Goal: Task Accomplishment & Management: Manage account settings

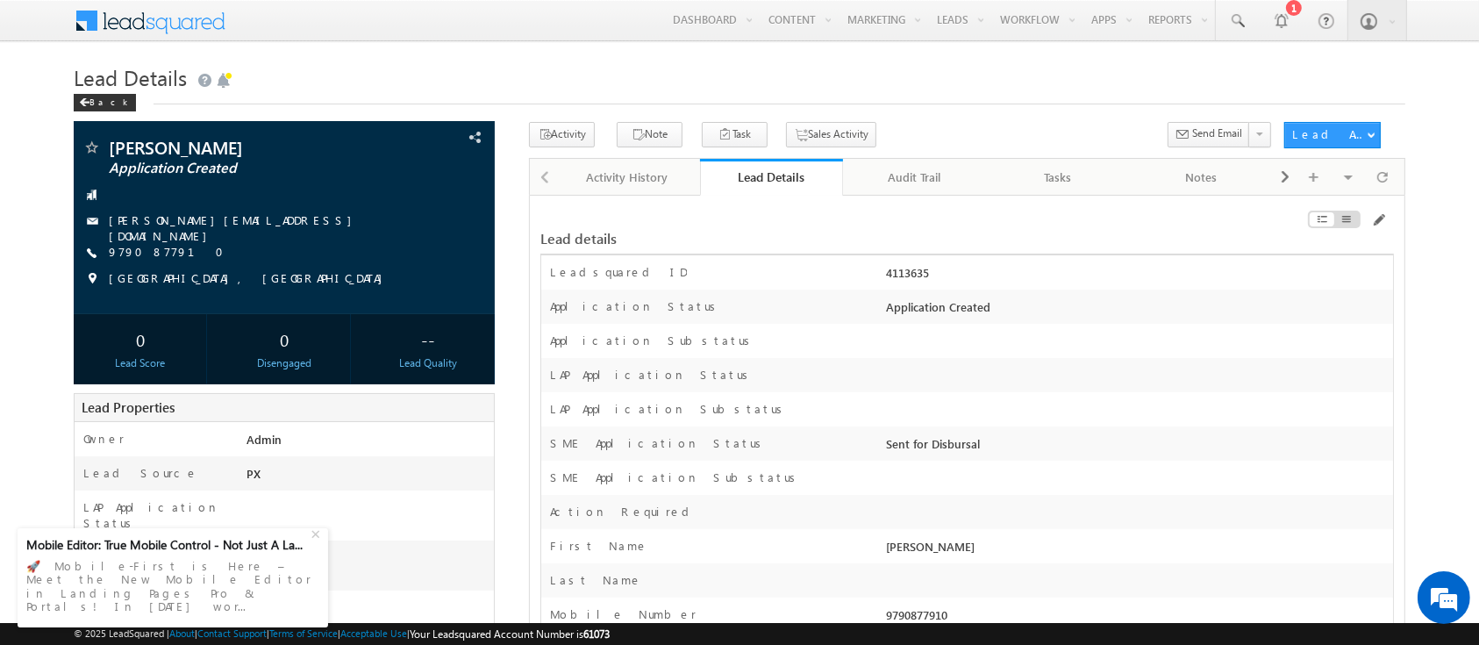
click at [1226, 444] on div "Sent for Disbursal" at bounding box center [1136, 447] width 510 height 25
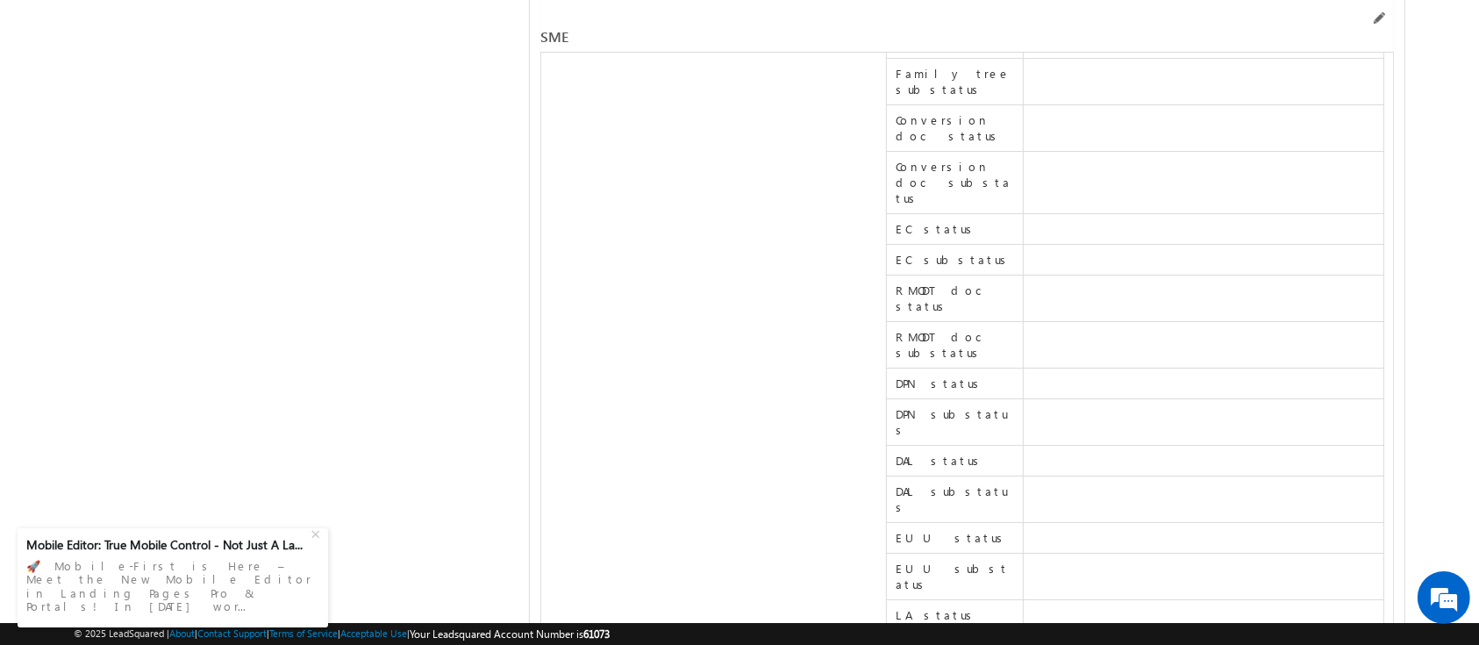
scroll to position [23133, 0]
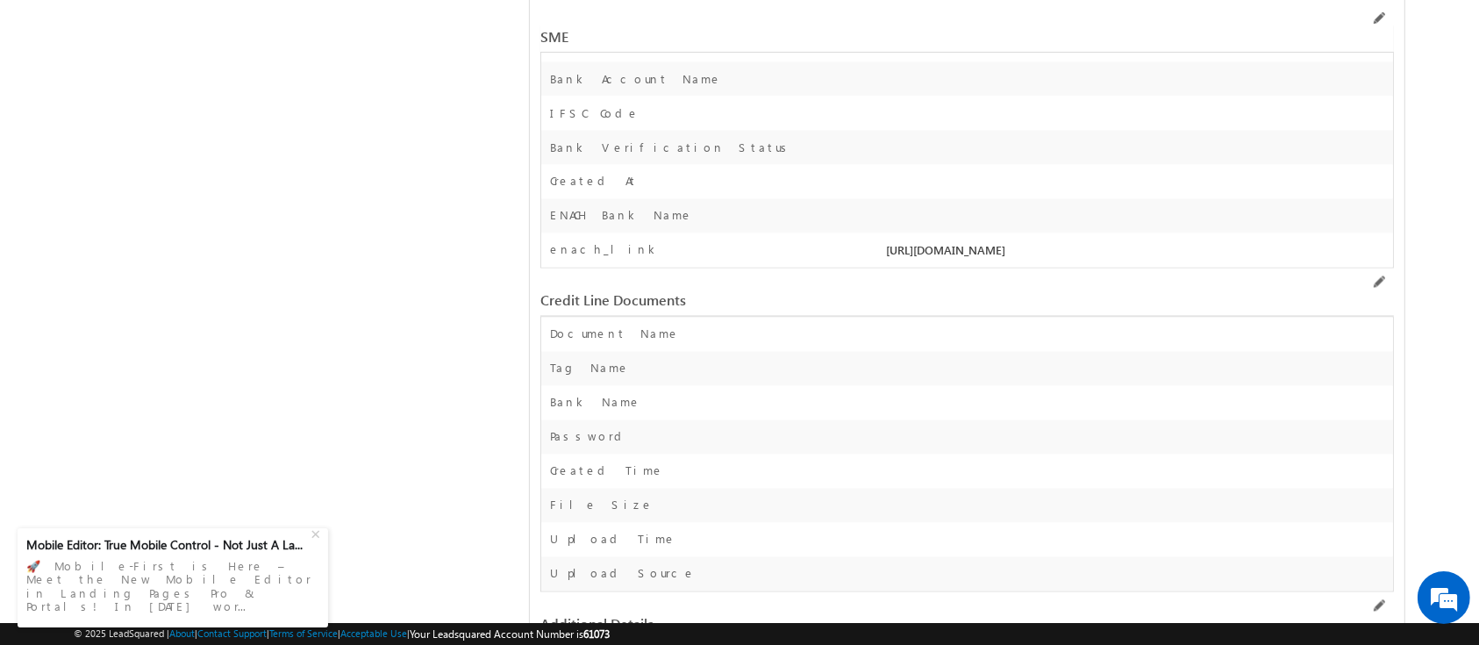
drag, startPoint x: 898, startPoint y: 303, endPoint x: 1052, endPoint y: 307, distance: 153.5
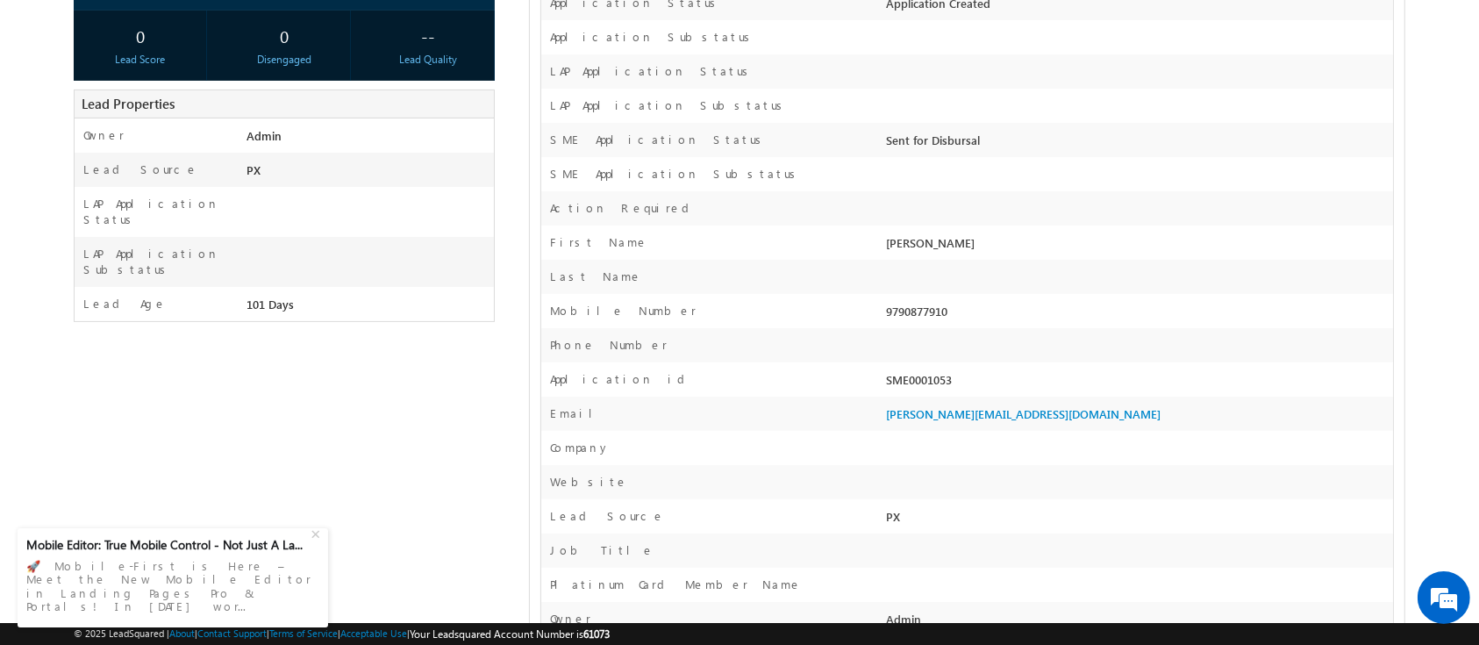
scroll to position [0, 0]
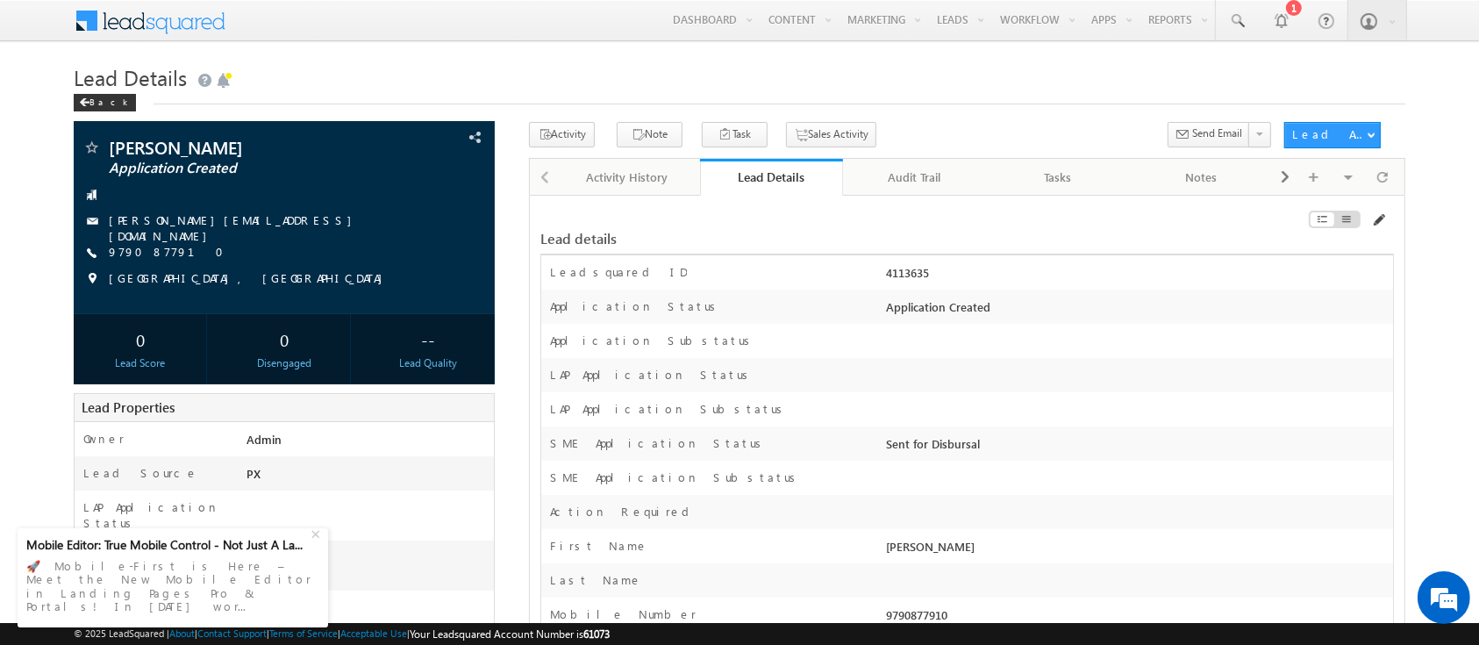
click at [1380, 214] on span at bounding box center [1378, 220] width 14 height 14
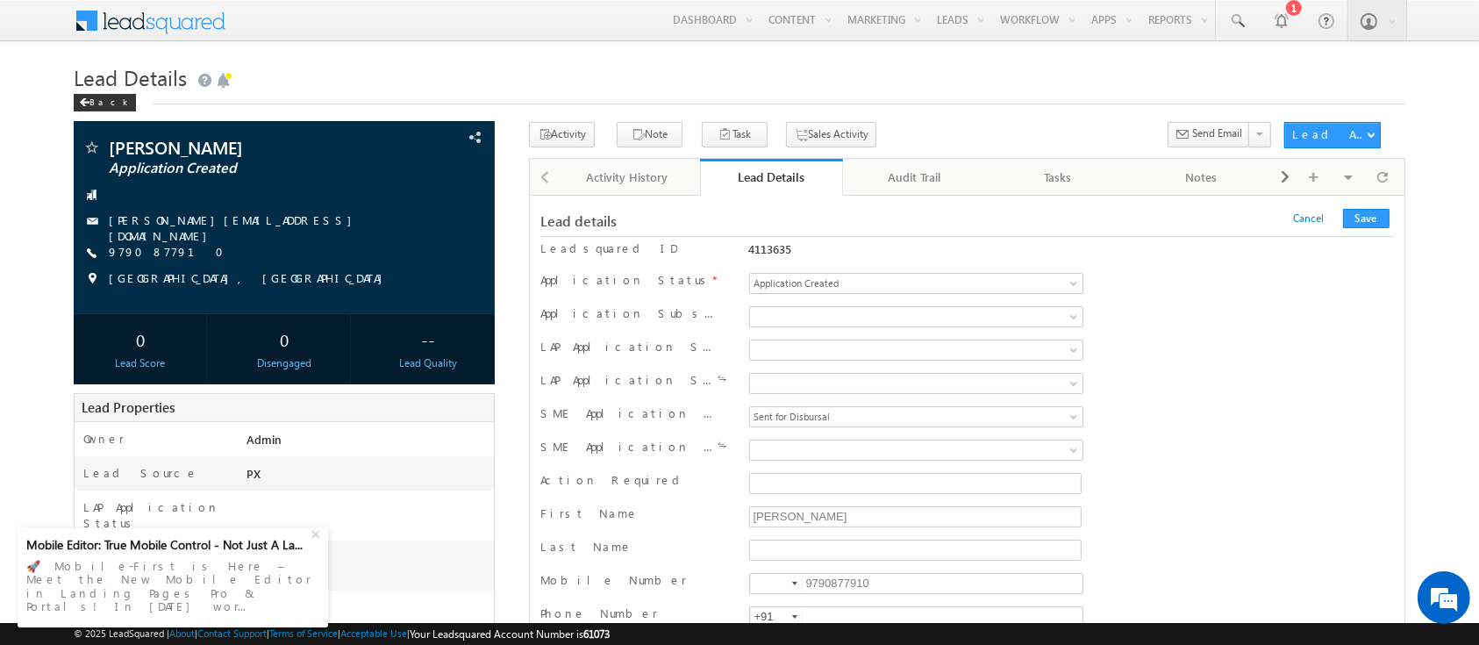
click at [848, 400] on div "LAP Application Substatus" at bounding box center [966, 384] width 853 height 33
click at [844, 415] on span "Sent for Disbursal" at bounding box center [887, 417] width 274 height 16
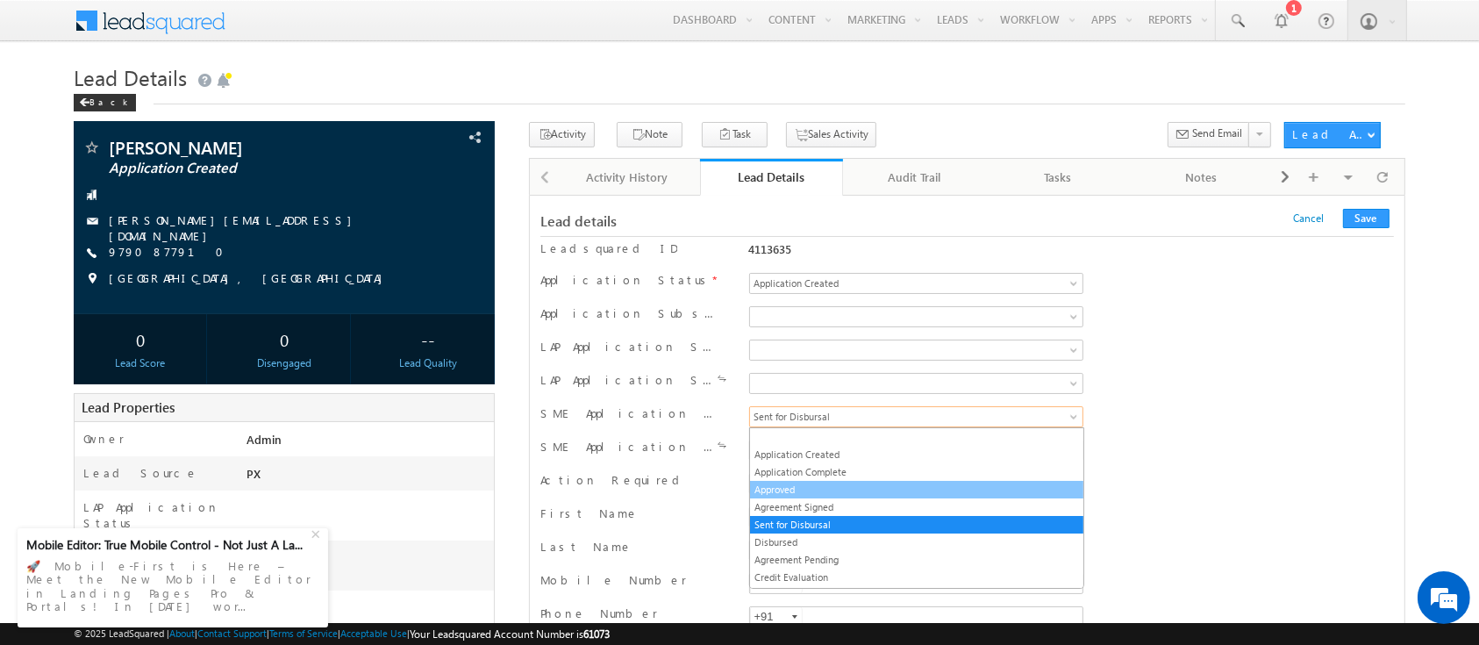
click at [804, 494] on link "Approved" at bounding box center [916, 490] width 333 height 16
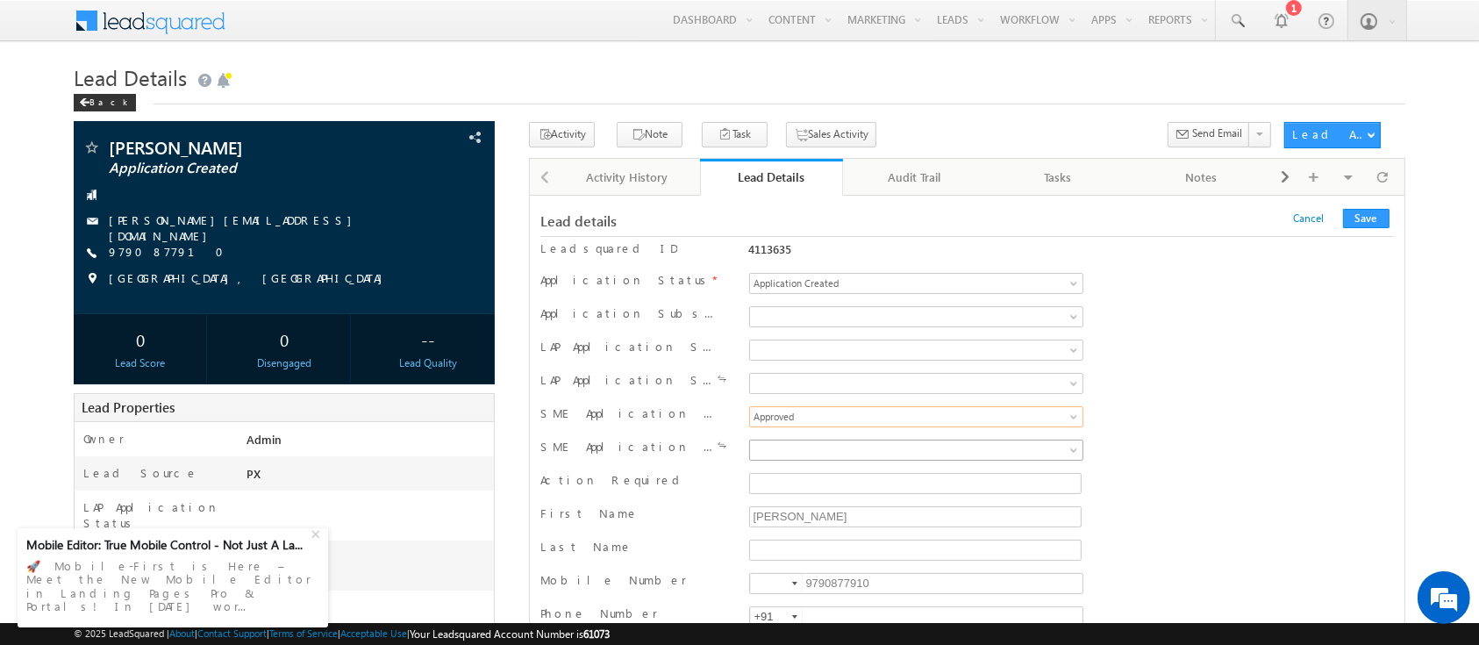
click at [804, 445] on span at bounding box center [887, 450] width 274 height 16
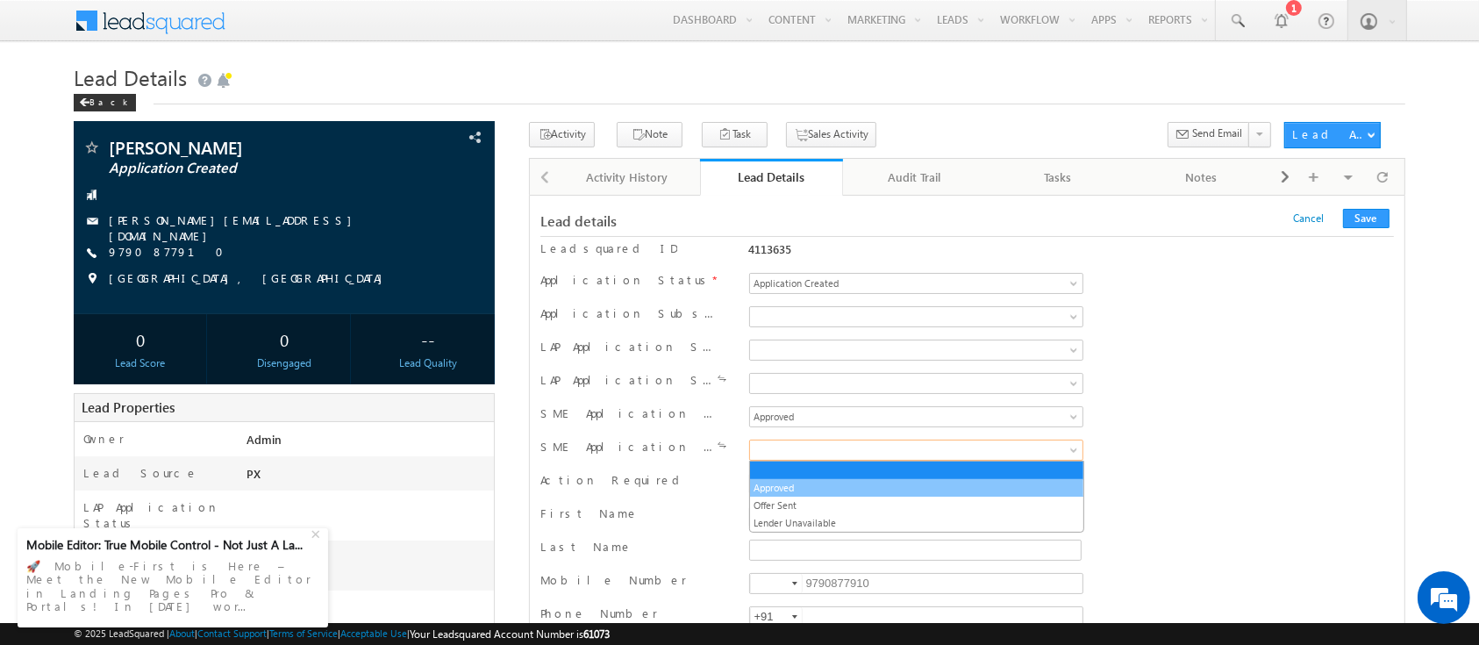
click at [800, 479] on li "Approved" at bounding box center [916, 488] width 333 height 18
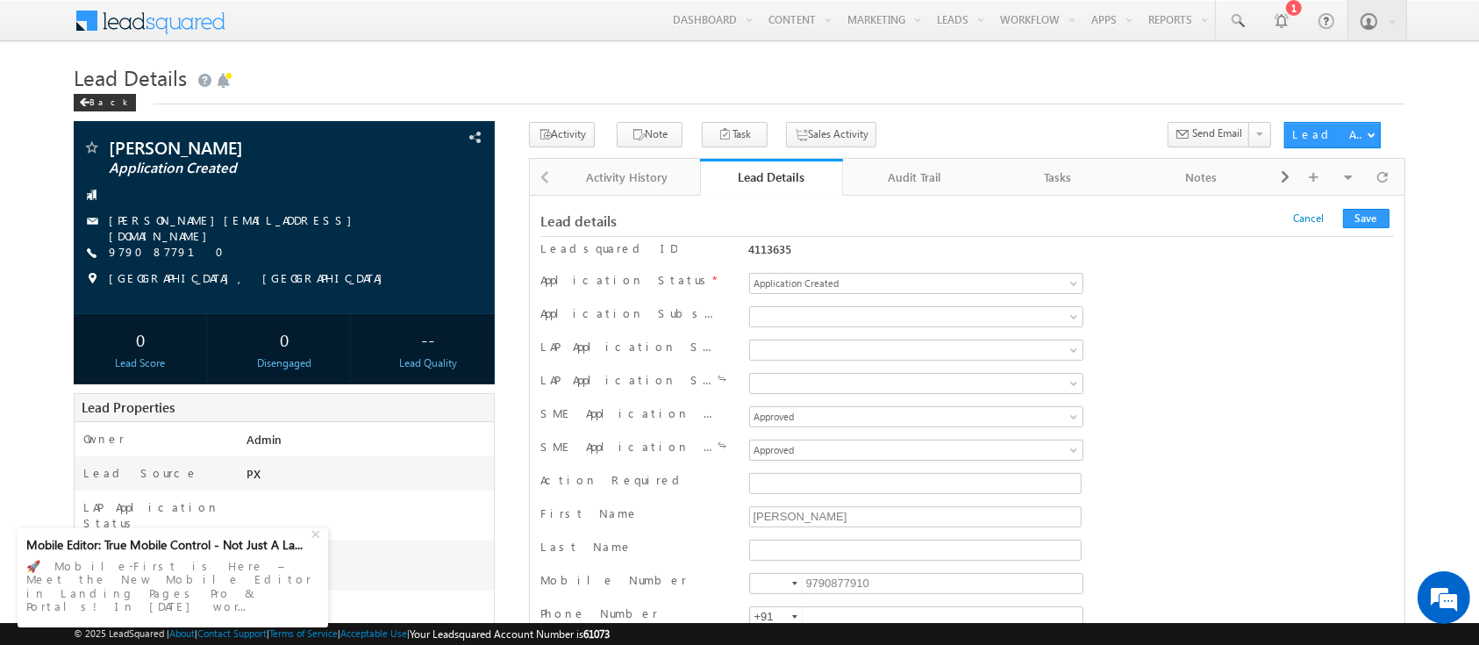
click at [1359, 228] on div "Lead details Cancel Save Cancel Save" at bounding box center [966, 221] width 853 height 16
click at [1367, 215] on button "Save" at bounding box center [1366, 218] width 46 height 19
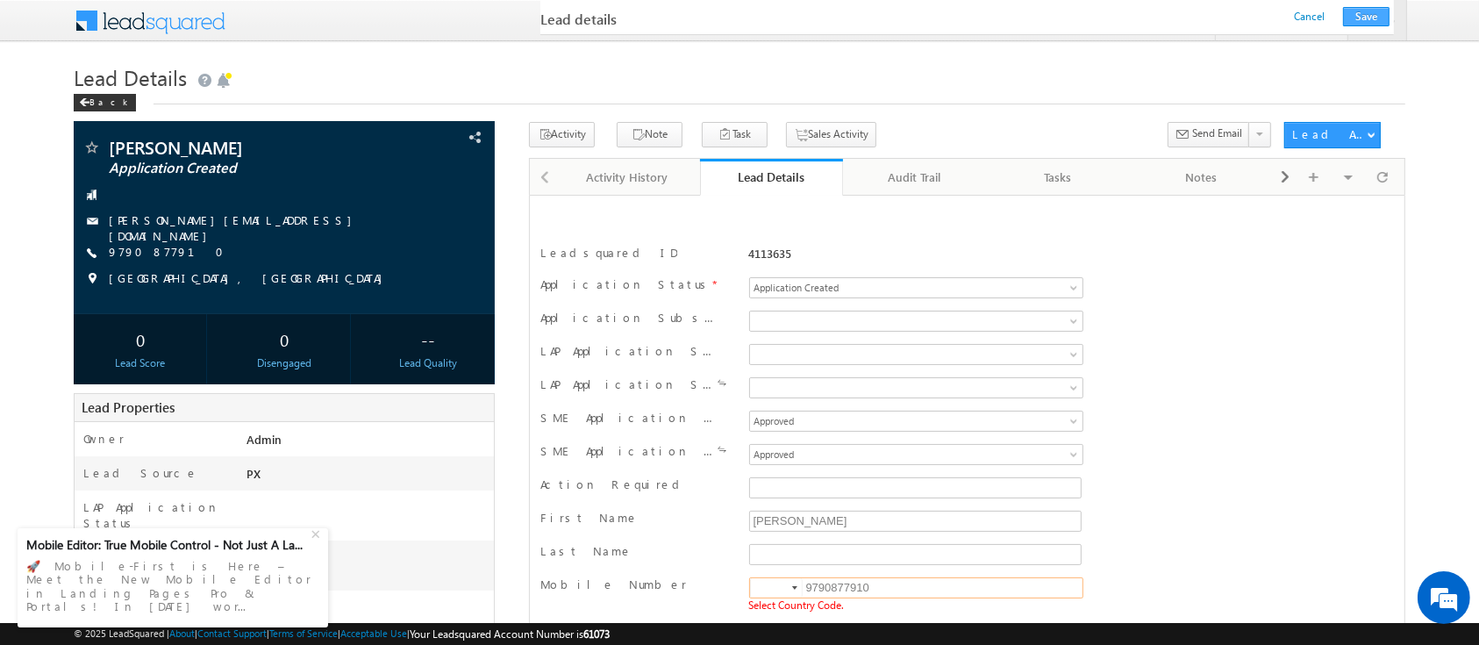
scroll to position [249, 0]
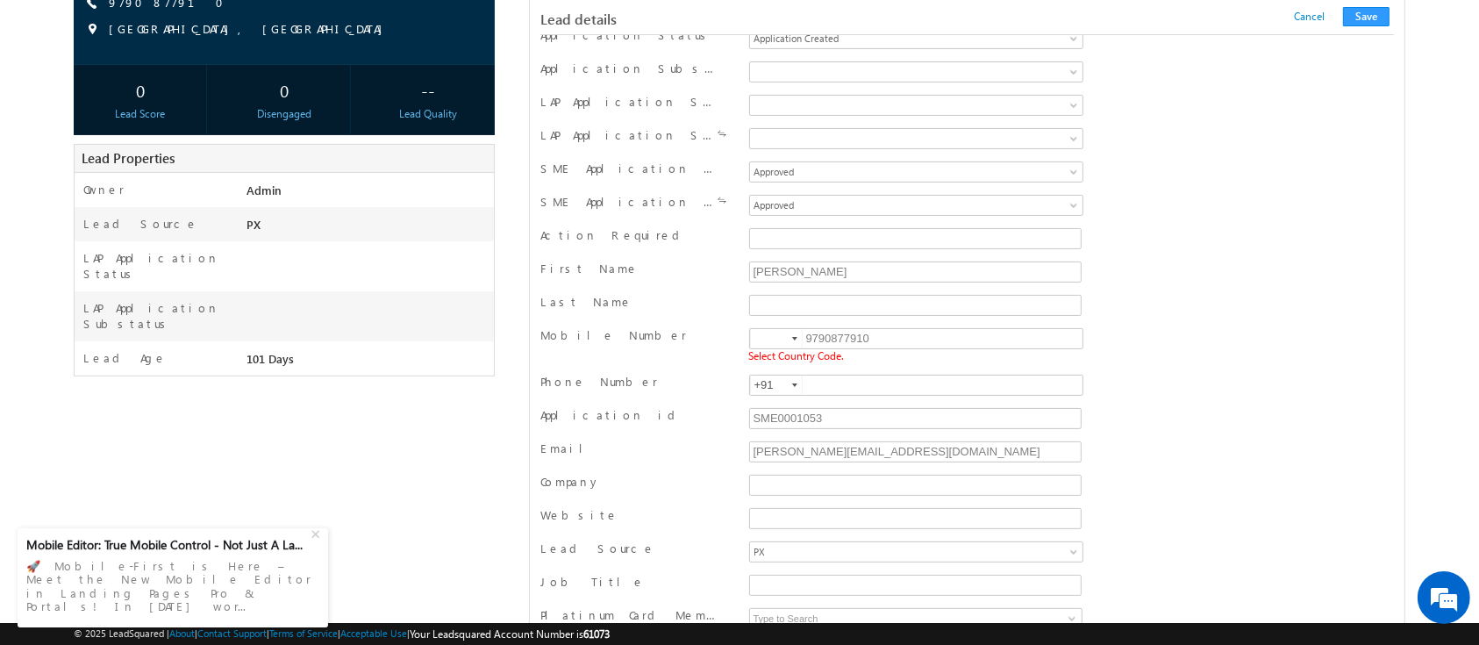
click at [767, 339] on input at bounding box center [776, 338] width 53 height 19
type input "+91"
click at [1366, 11] on button "Save" at bounding box center [1366, 16] width 46 height 19
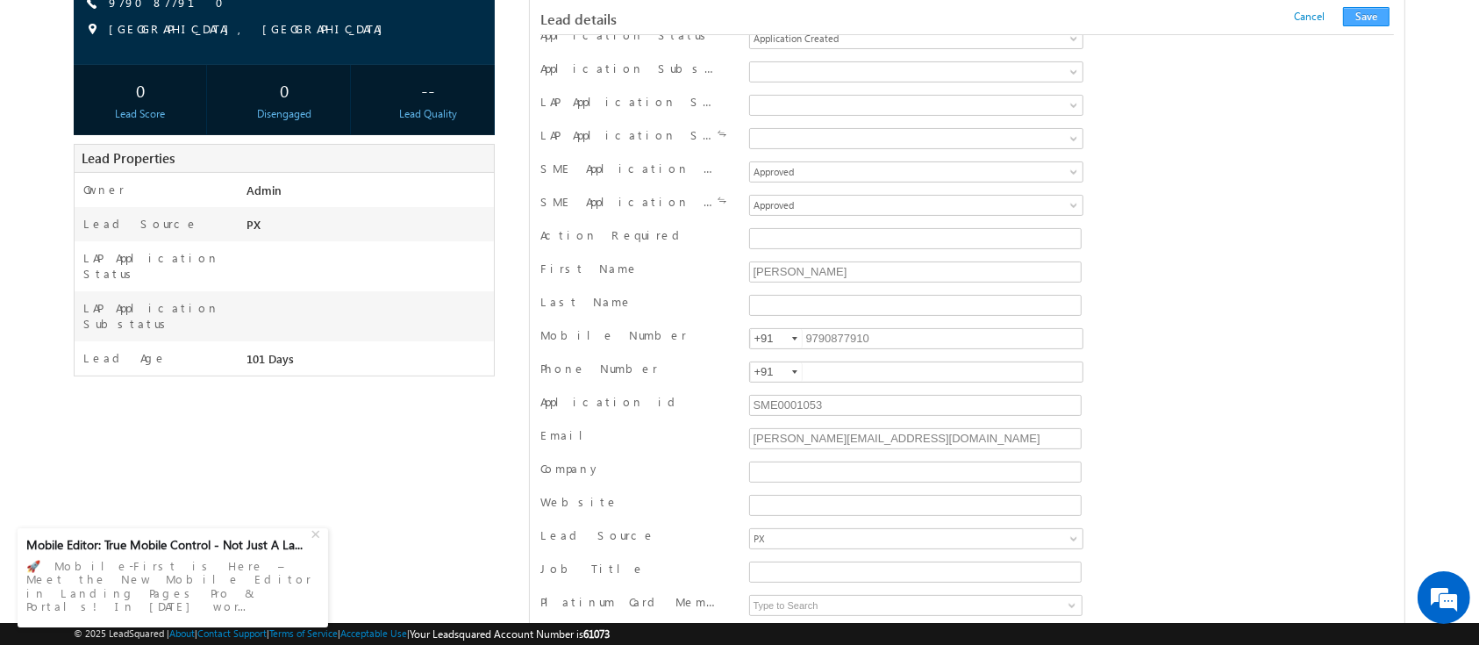
scroll to position [1713, 0]
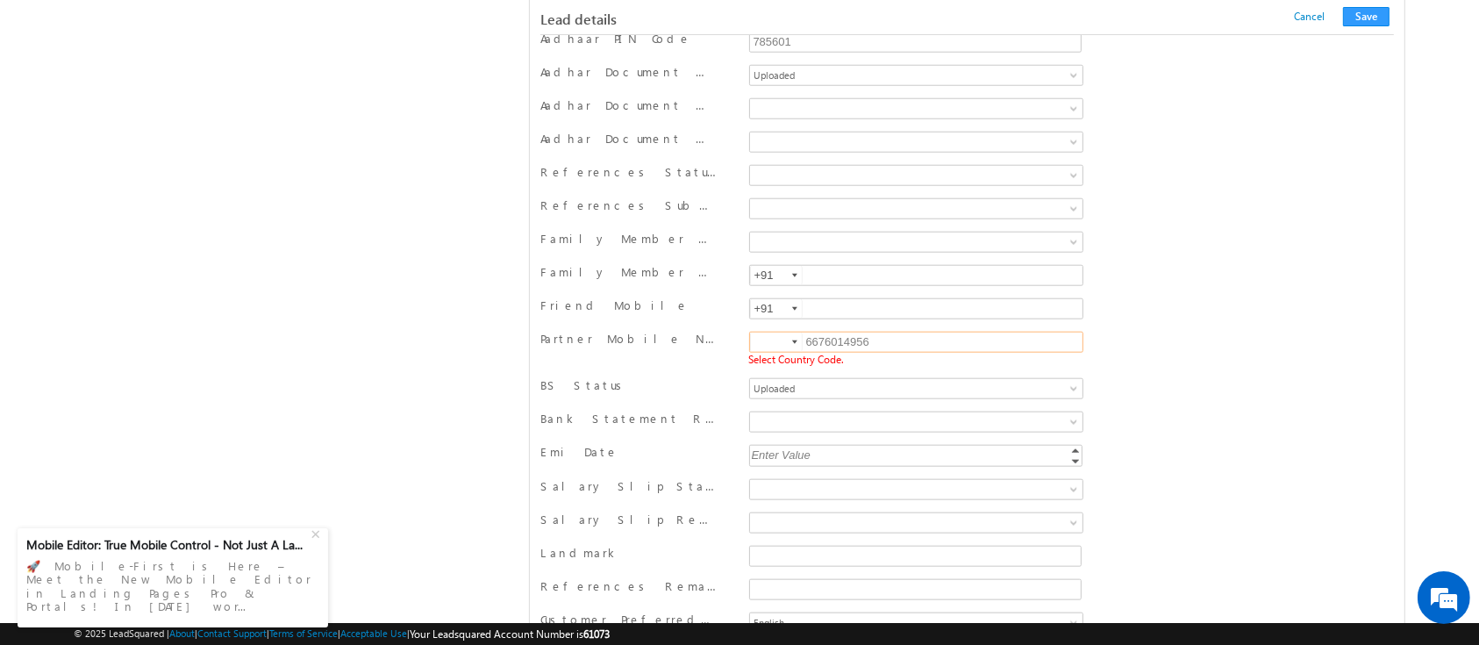
click at [767, 332] on input at bounding box center [776, 341] width 53 height 19
type input "+91"
click at [1365, 11] on button "Save" at bounding box center [1366, 16] width 46 height 19
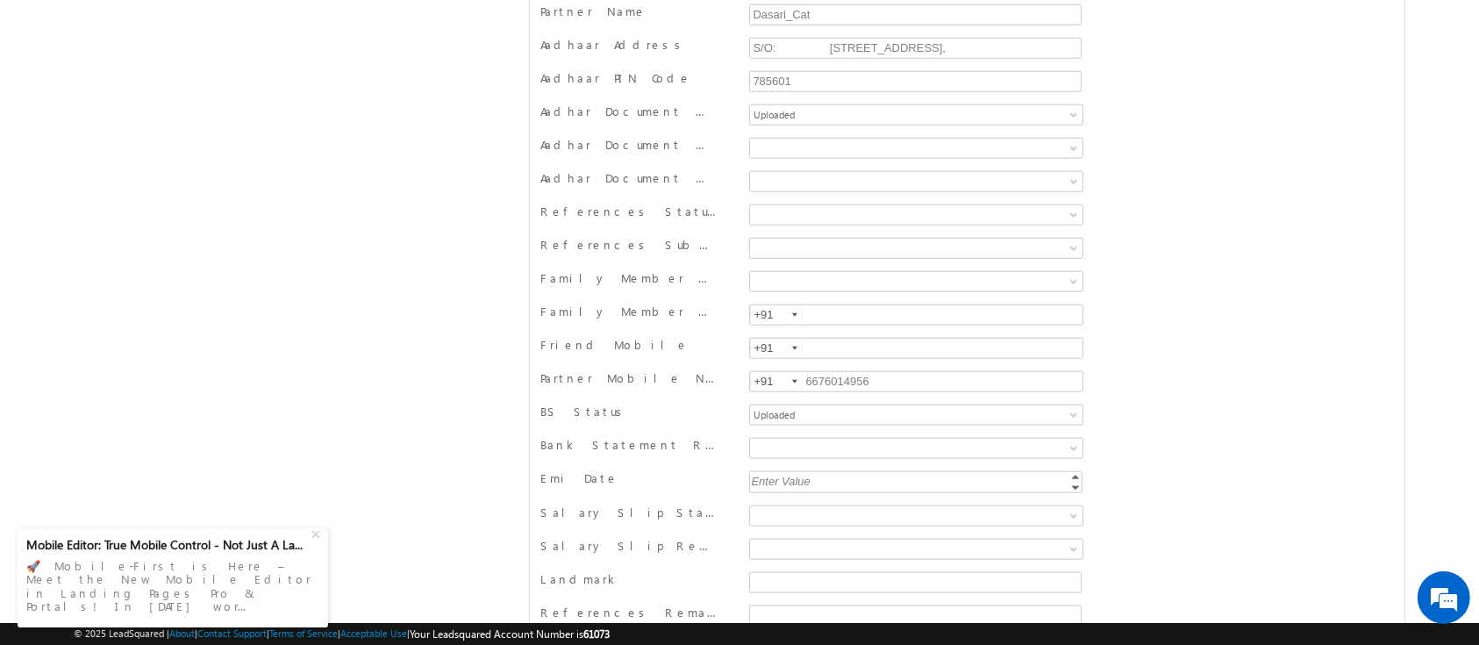
scroll to position [0, 0]
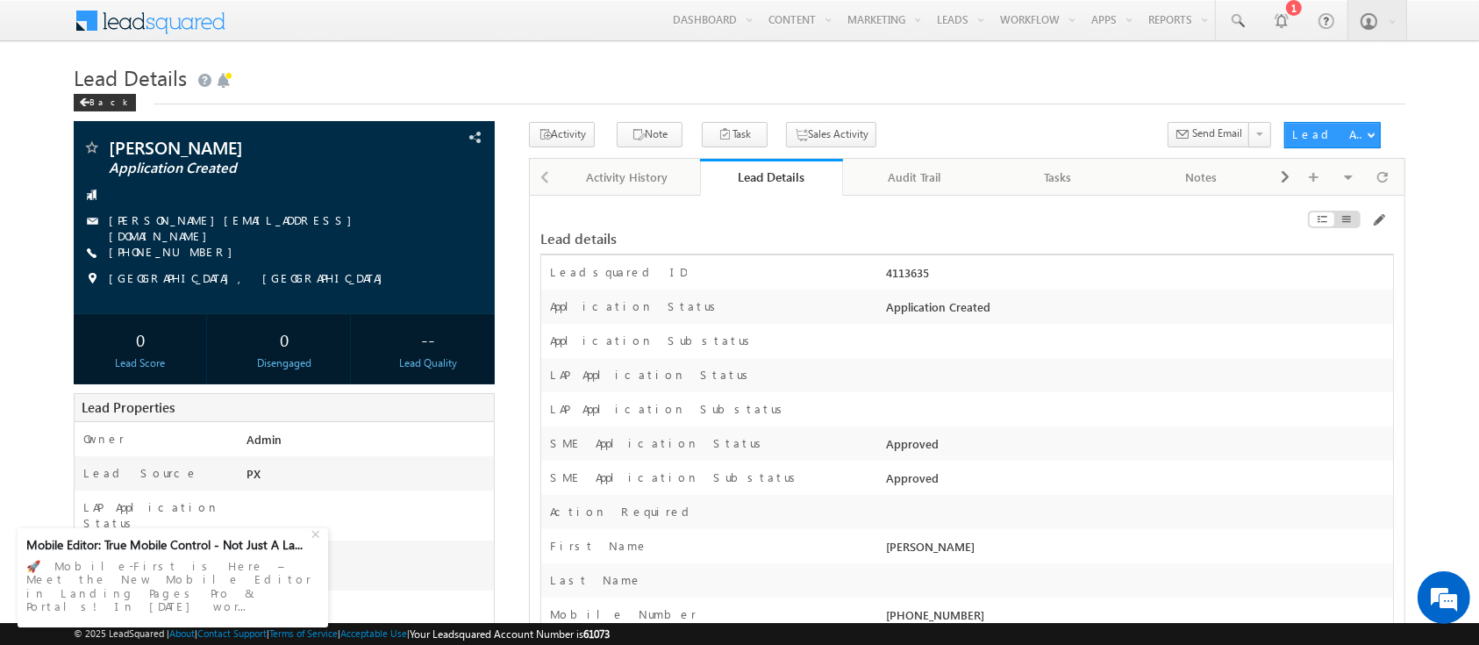
drag, startPoint x: 885, startPoint y: 445, endPoint x: 1002, endPoint y: 450, distance: 117.6
click at [1002, 450] on div "Approved" at bounding box center [1136, 447] width 510 height 25
copy div "Approved"
click at [1384, 219] on span at bounding box center [1378, 220] width 14 height 14
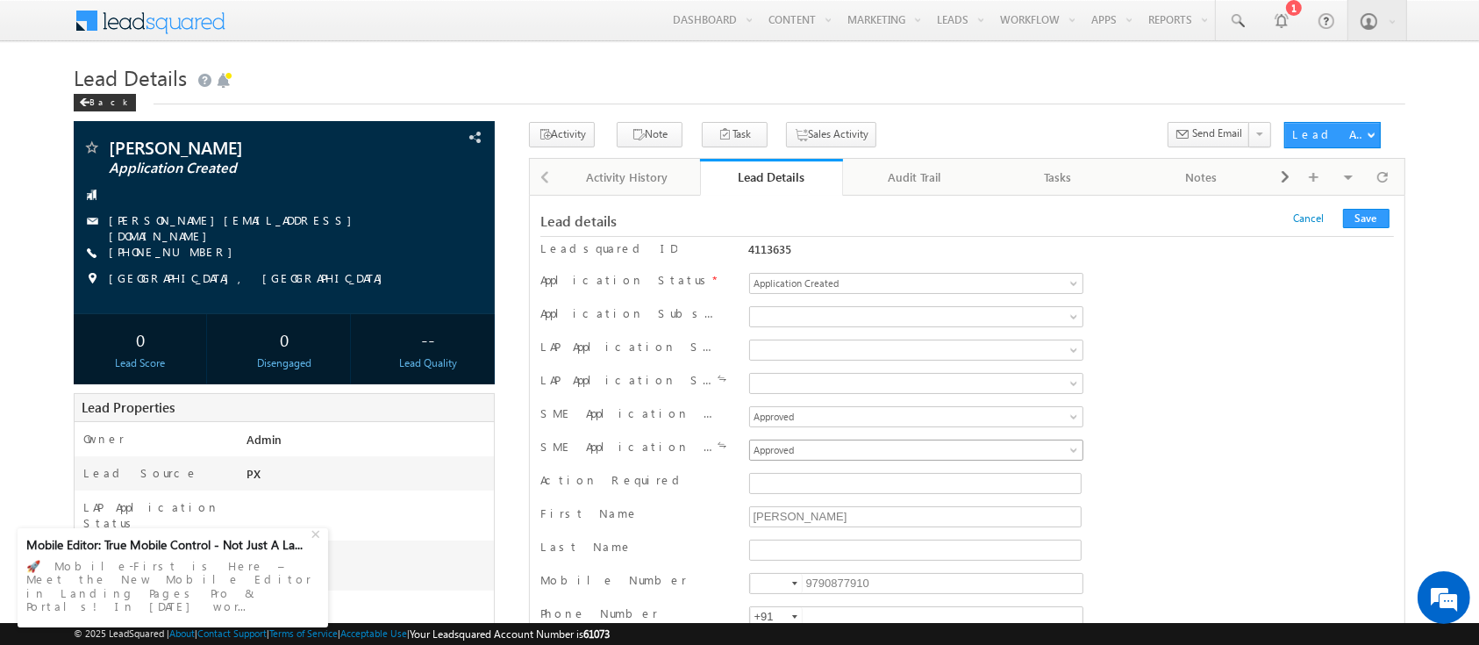
click at [886, 449] on span "Approved" at bounding box center [887, 450] width 274 height 16
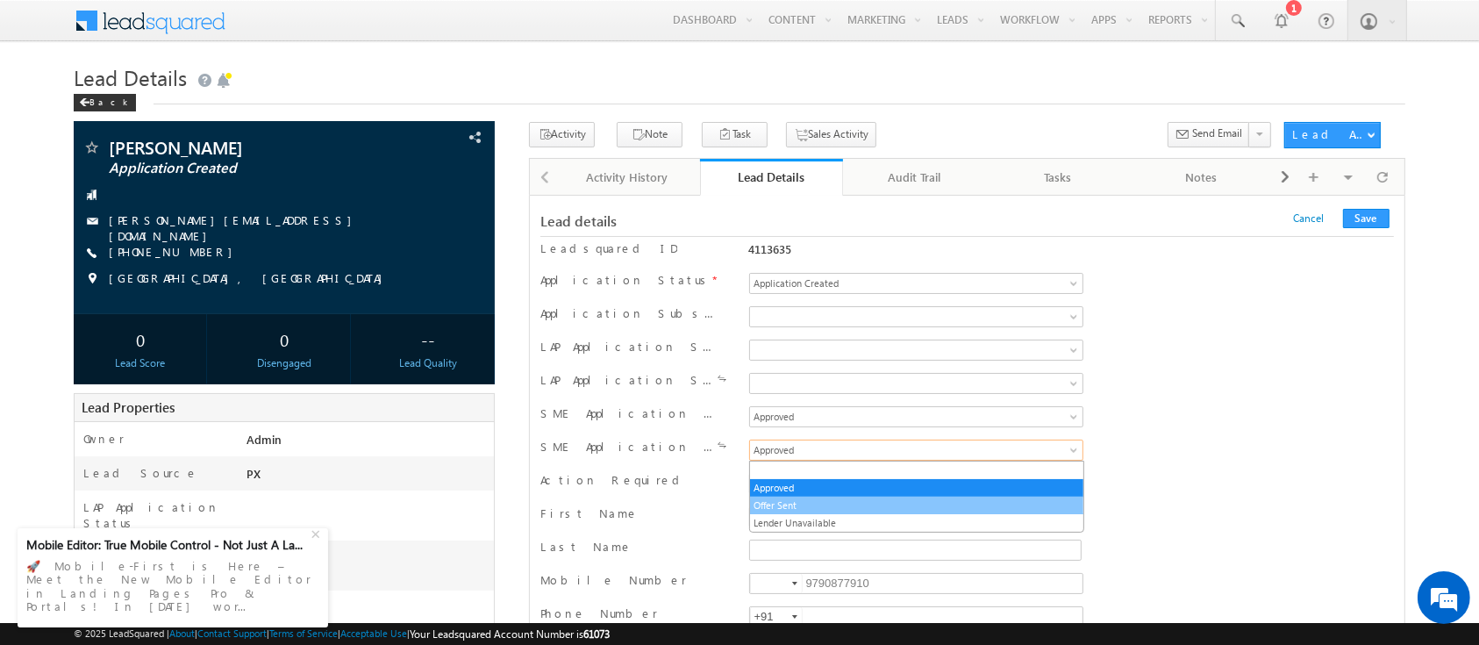
click at [800, 507] on link "Offer Sent" at bounding box center [916, 505] width 333 height 16
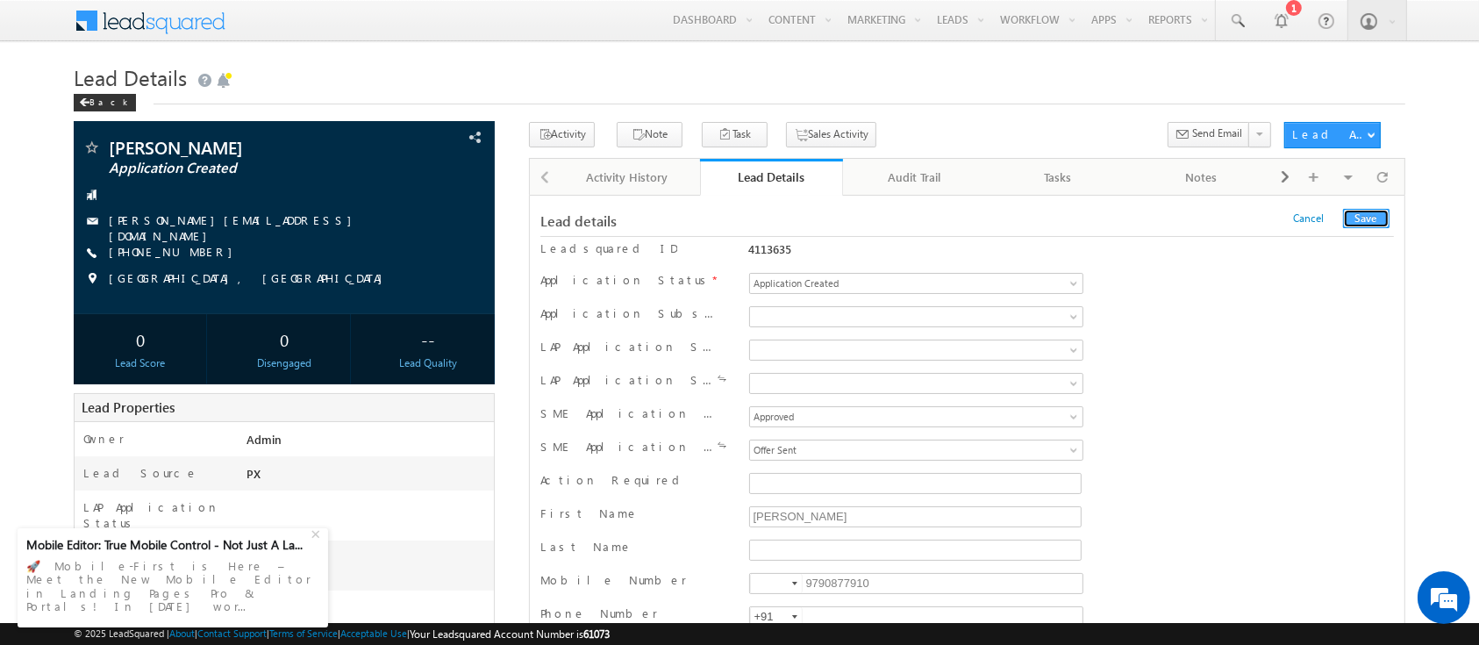
click at [1370, 217] on button "Save" at bounding box center [1366, 218] width 46 height 19
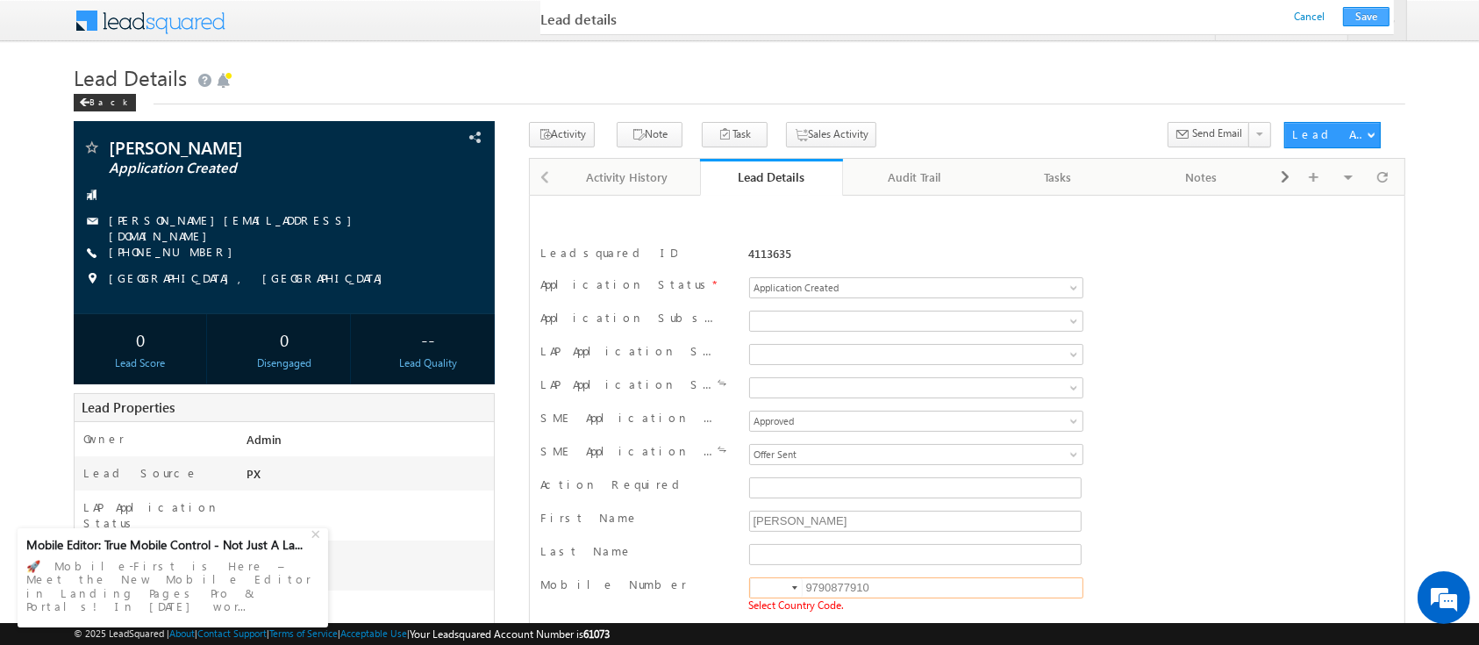
scroll to position [249, 0]
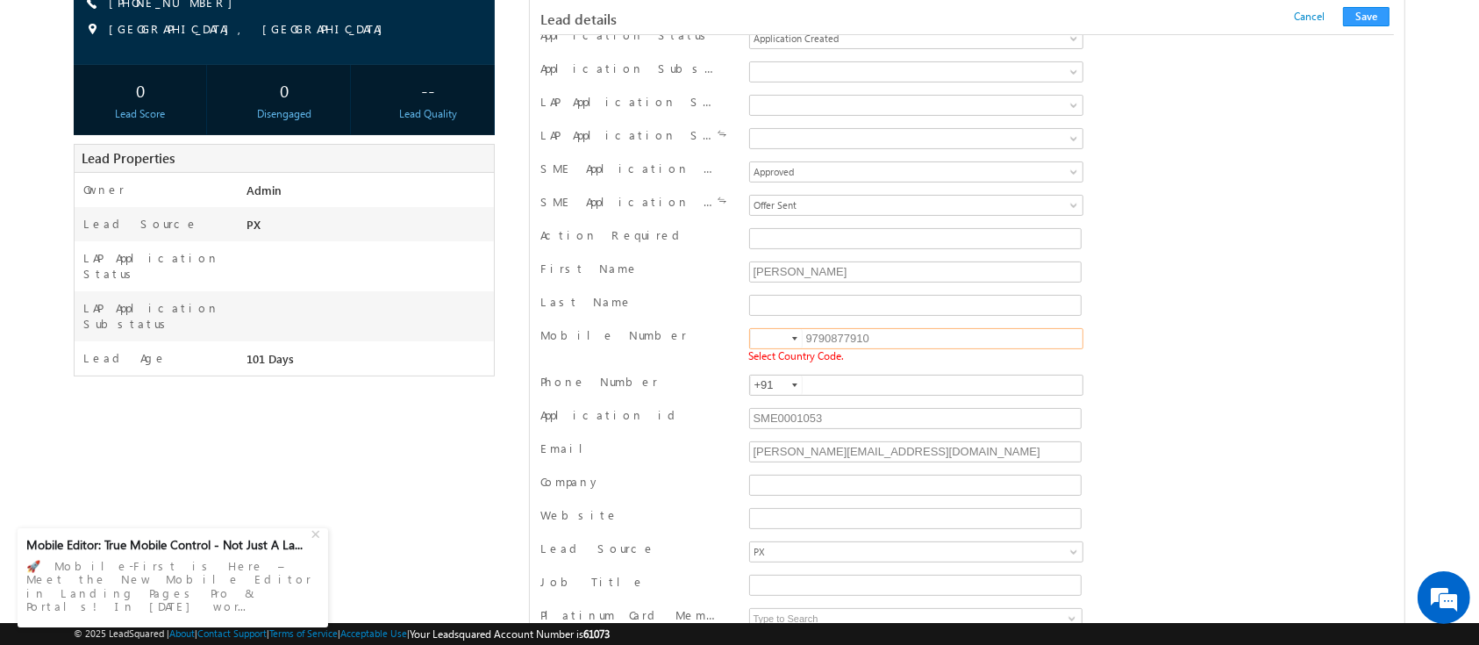
click at [772, 345] on input at bounding box center [776, 338] width 53 height 19
type input "+91"
click at [1358, 15] on button "Save" at bounding box center [1366, 16] width 46 height 19
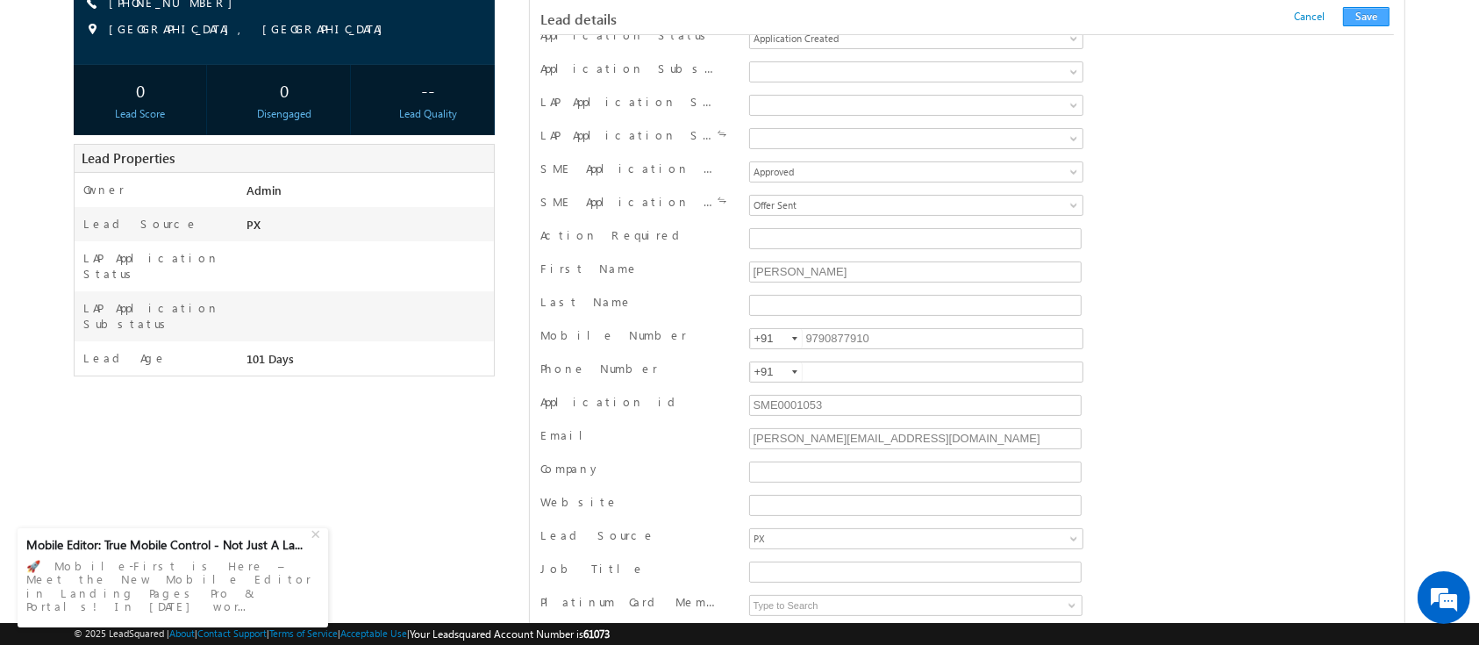
scroll to position [1713, 0]
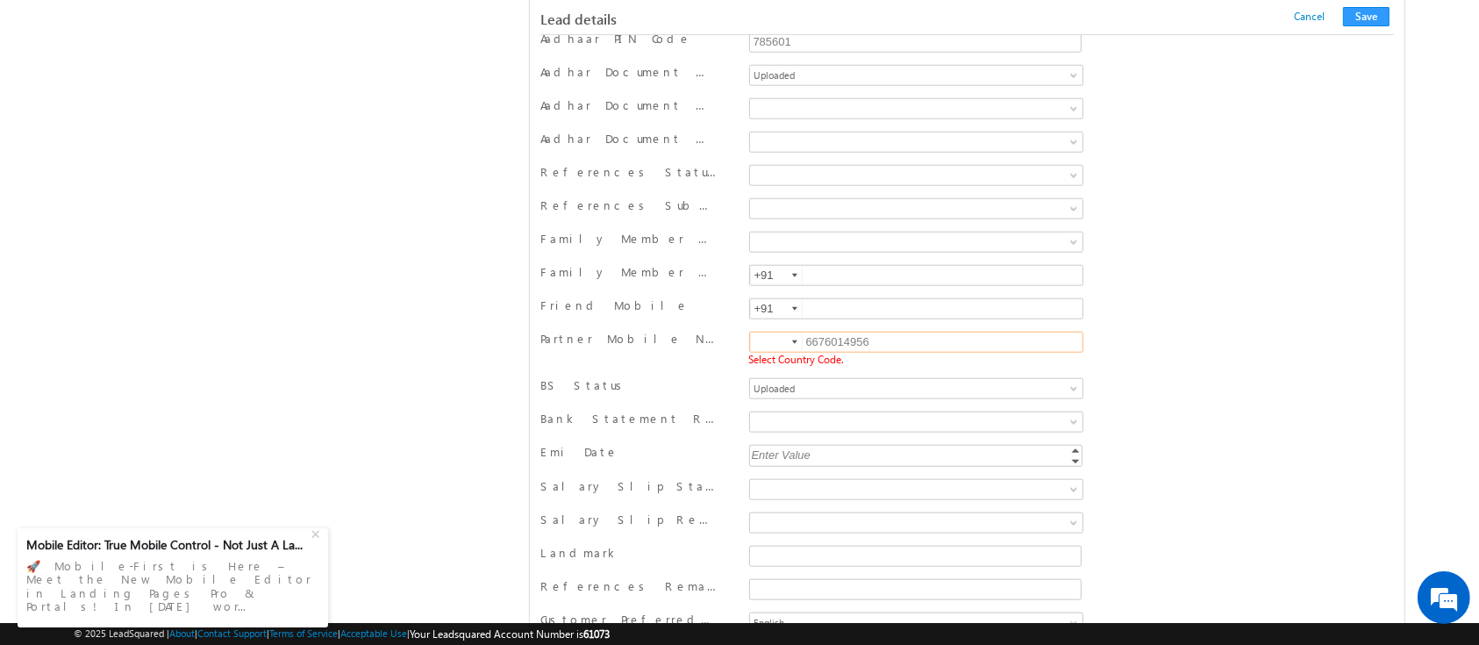
click at [779, 332] on input at bounding box center [776, 341] width 53 height 19
type input "+91"
click at [1370, 15] on button "Save" at bounding box center [1366, 16] width 46 height 19
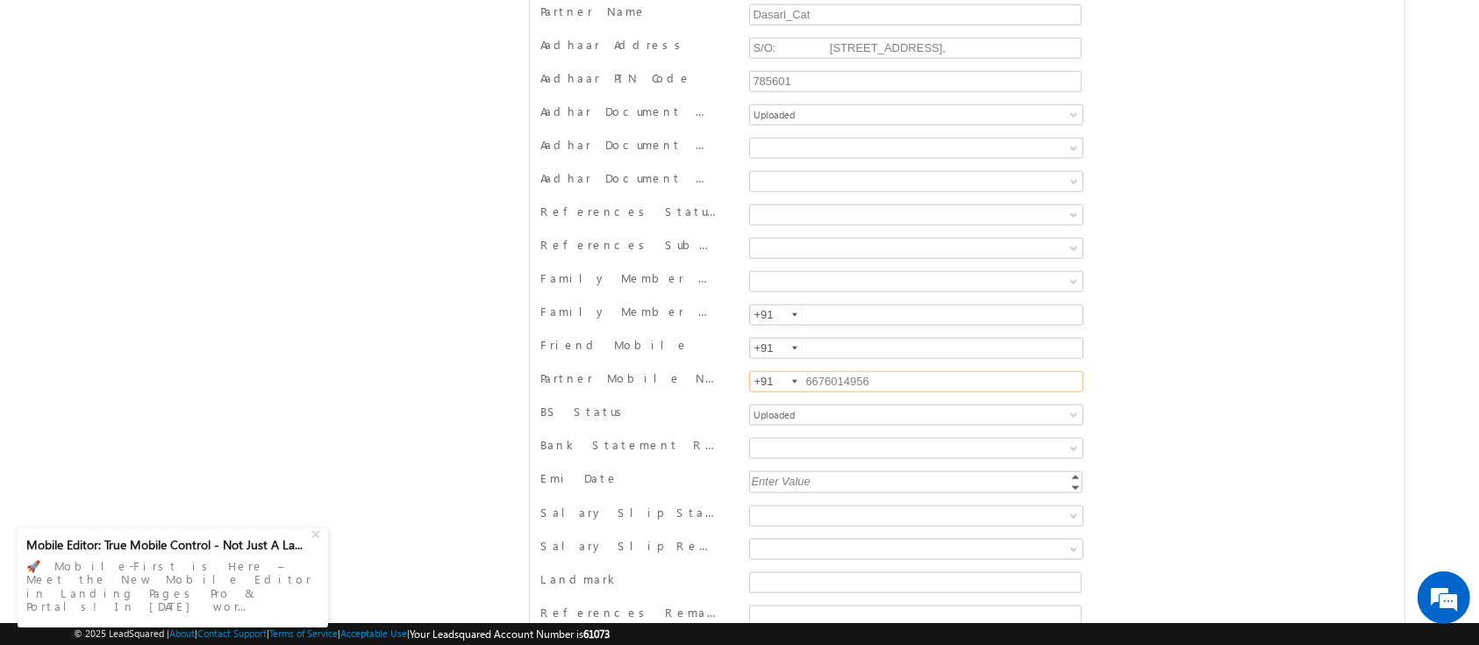
scroll to position [0, 0]
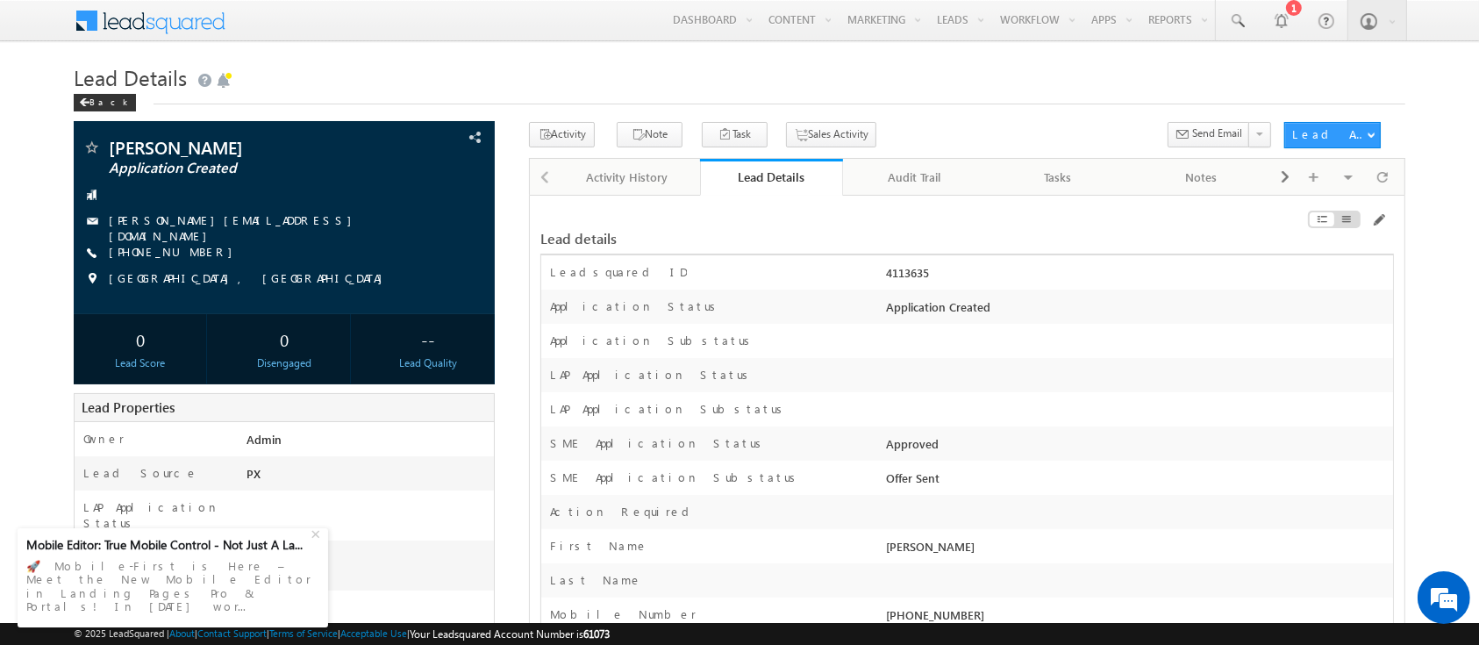
drag, startPoint x: 881, startPoint y: 479, endPoint x: 982, endPoint y: 473, distance: 101.0
click at [982, 473] on div "Offer Sent" at bounding box center [1136, 481] width 510 height 25
copy div "Offer Sent"
